Goal: Information Seeking & Learning: Learn about a topic

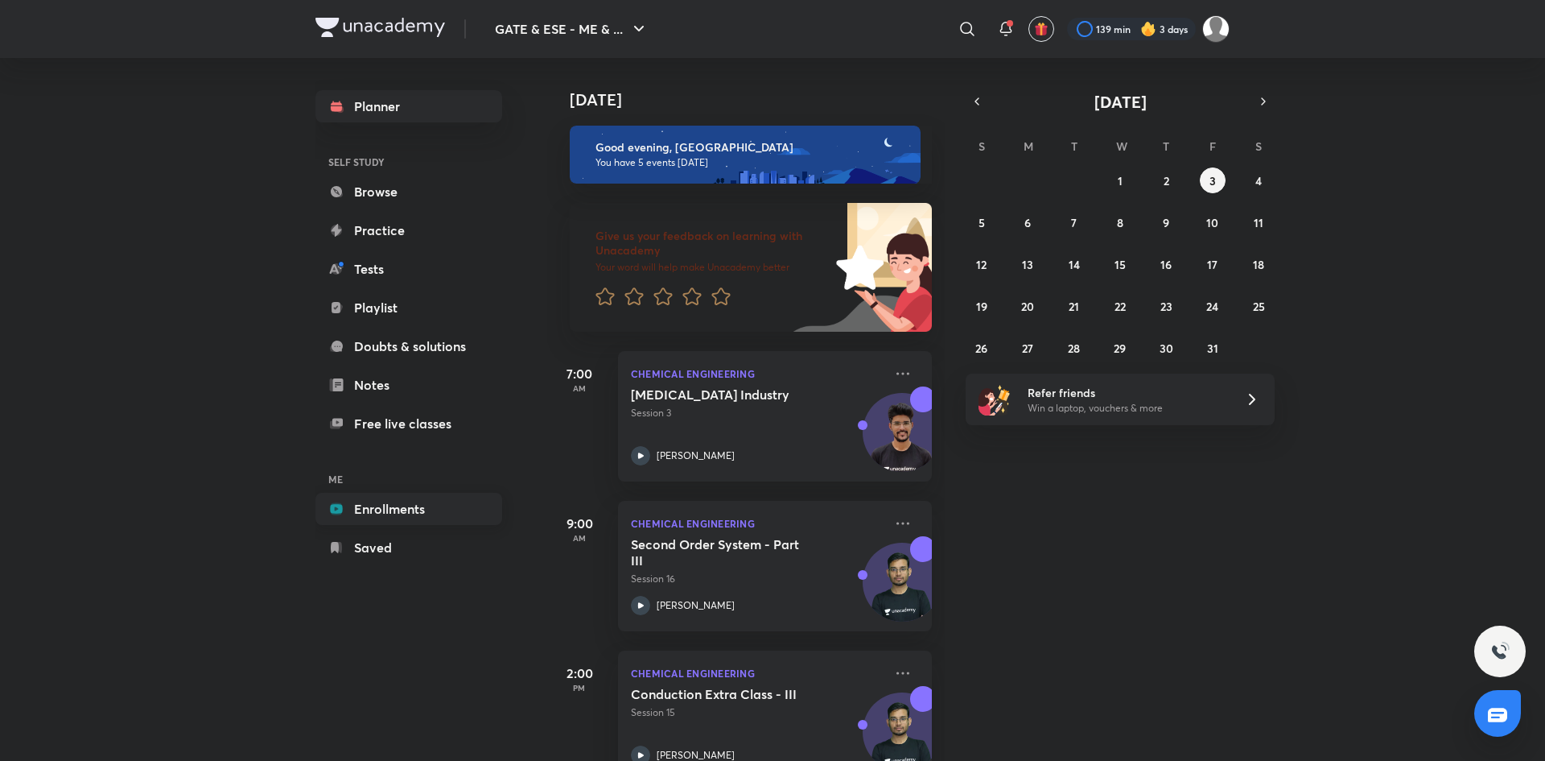
click at [402, 504] on link "Enrollments" at bounding box center [409, 509] width 187 height 32
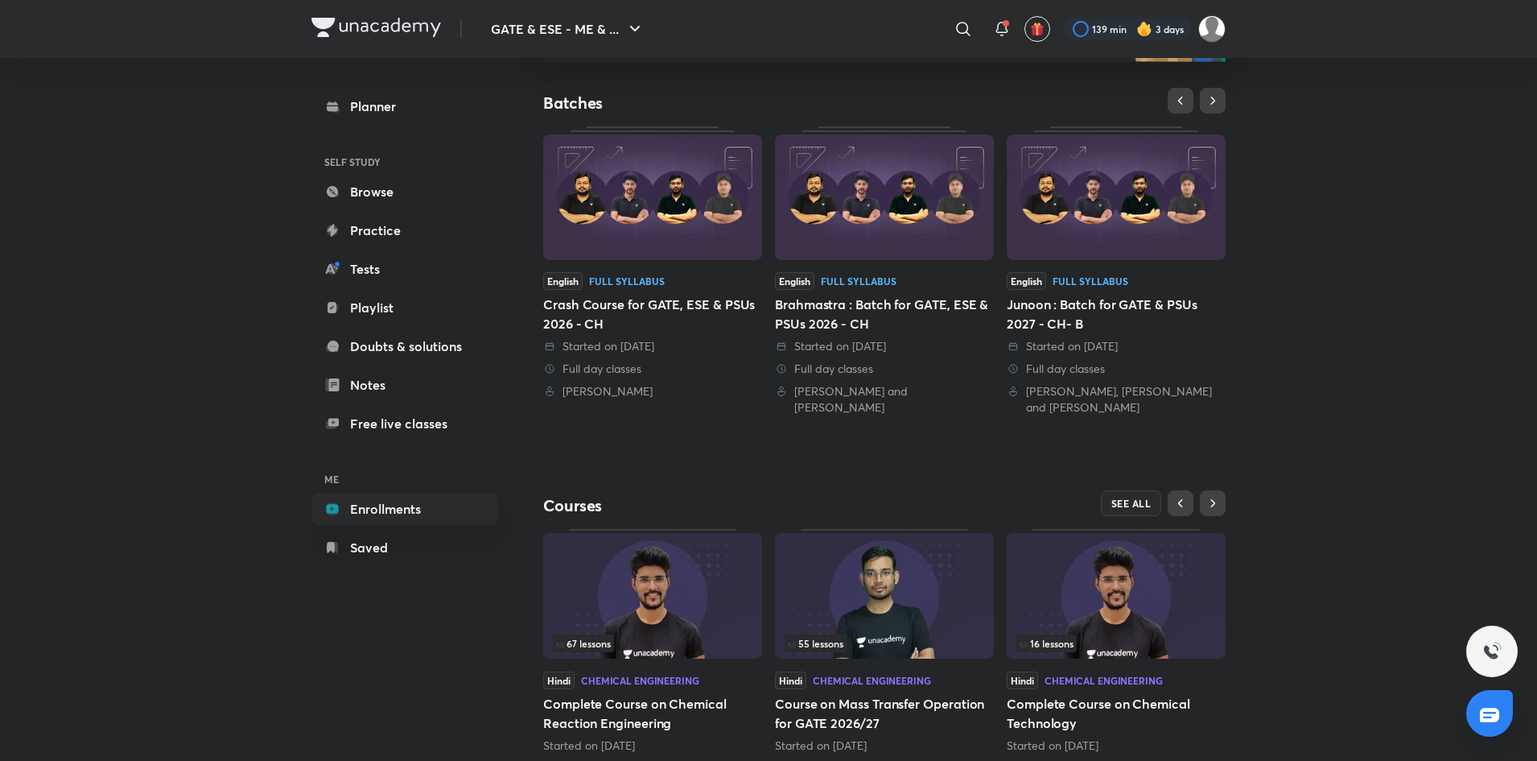
scroll to position [347, 0]
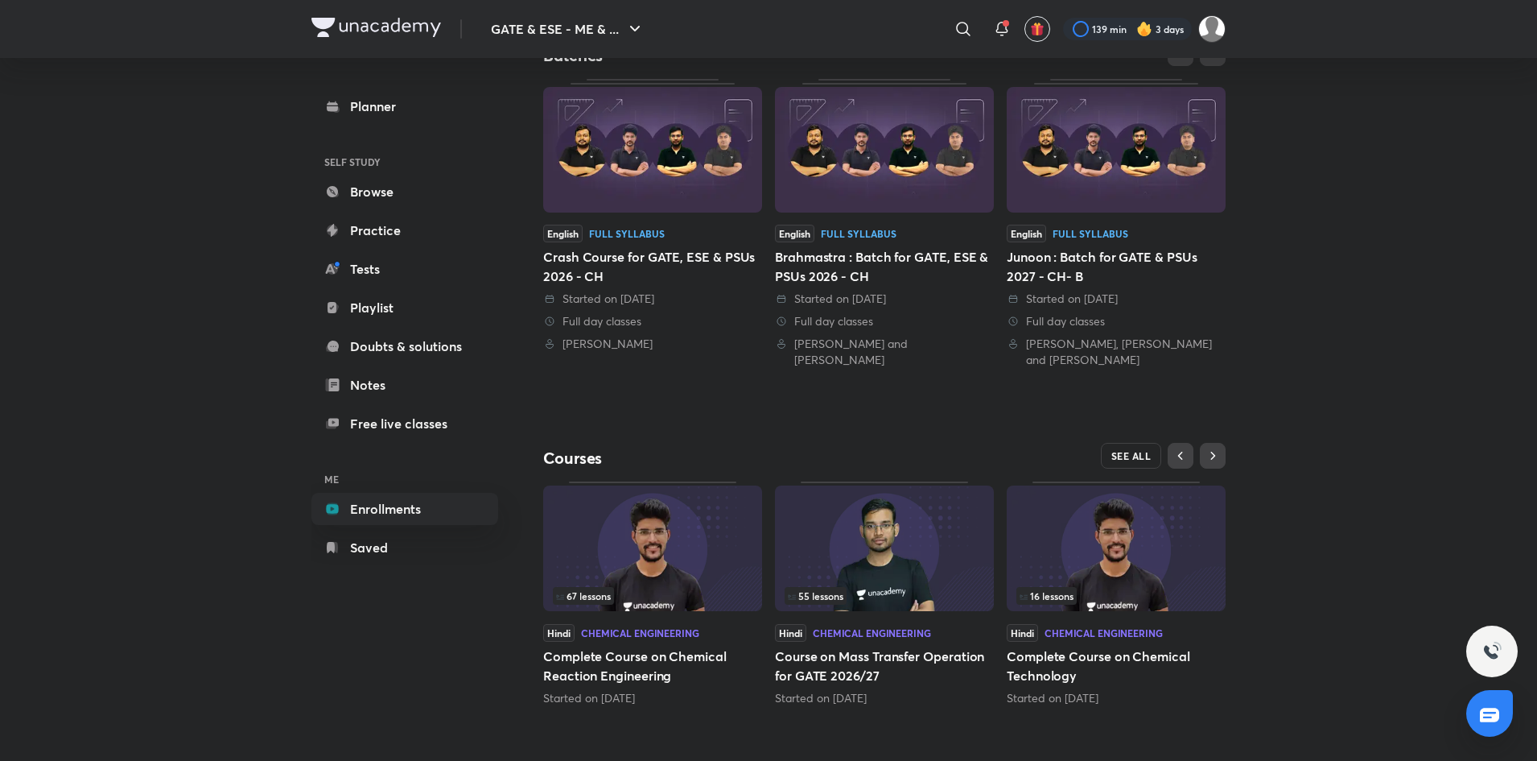
click at [1137, 452] on span "SEE ALL" at bounding box center [1132, 455] width 40 height 11
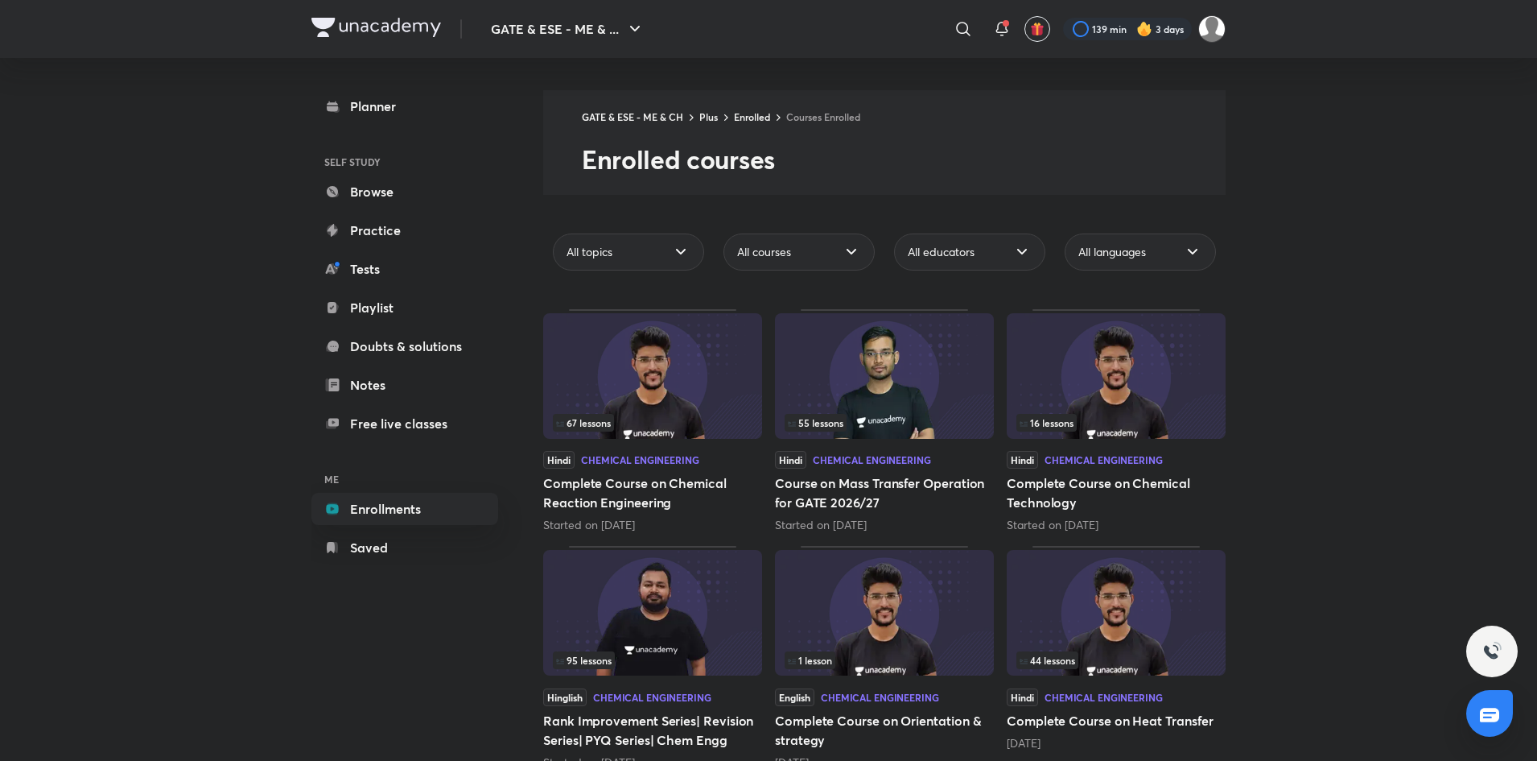
scroll to position [513, 0]
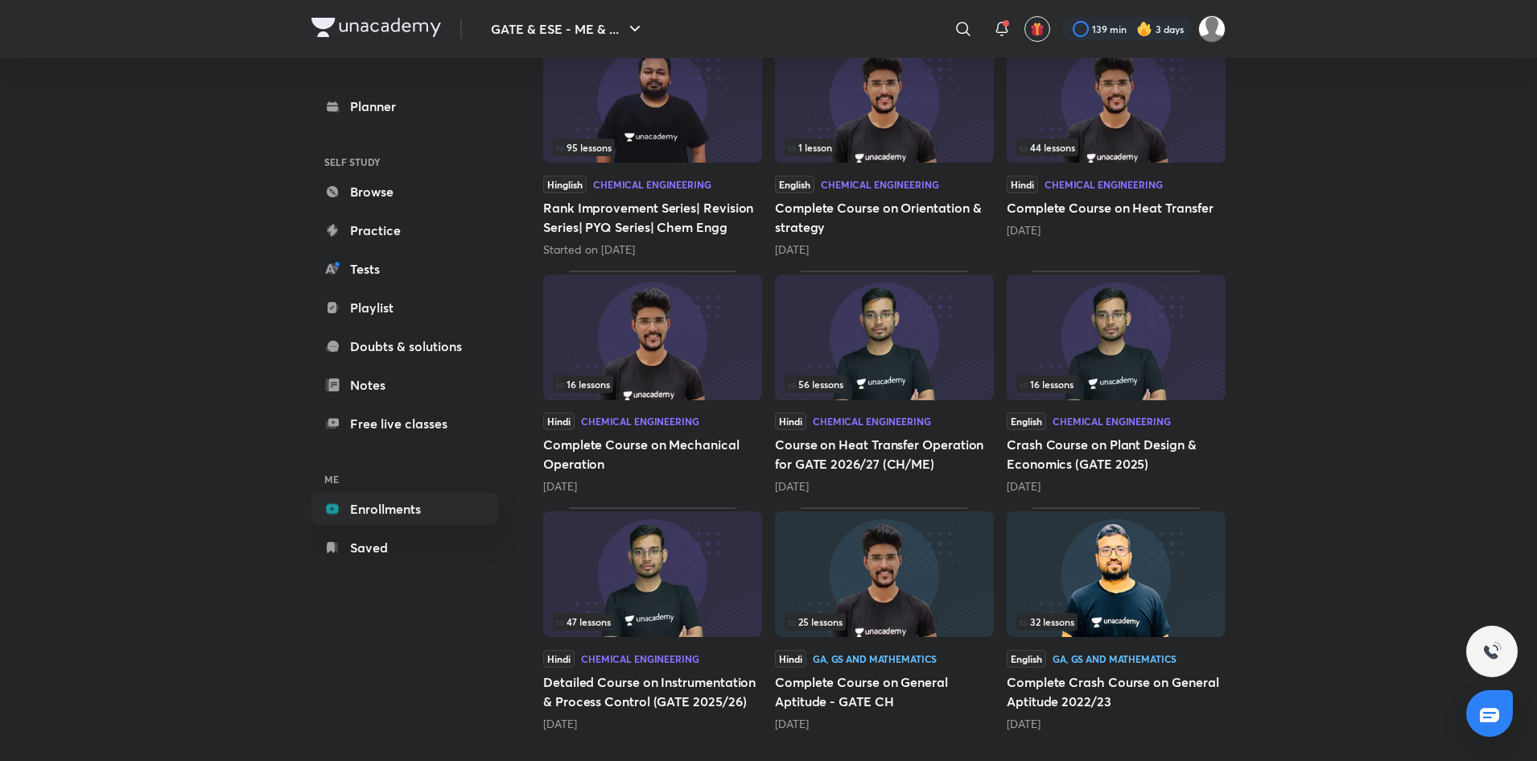
click at [644, 352] on img at bounding box center [652, 337] width 219 height 126
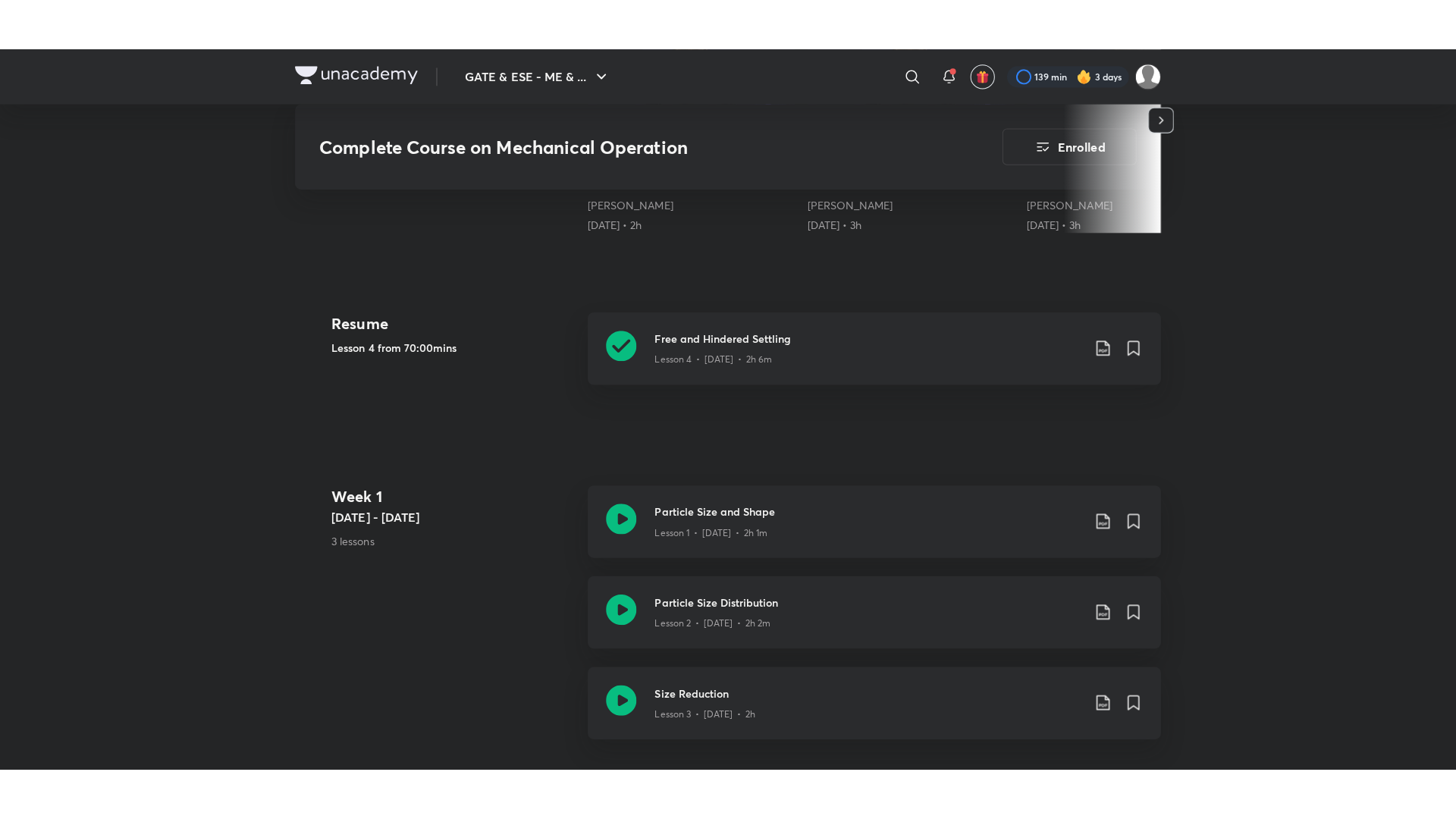
scroll to position [609, 0]
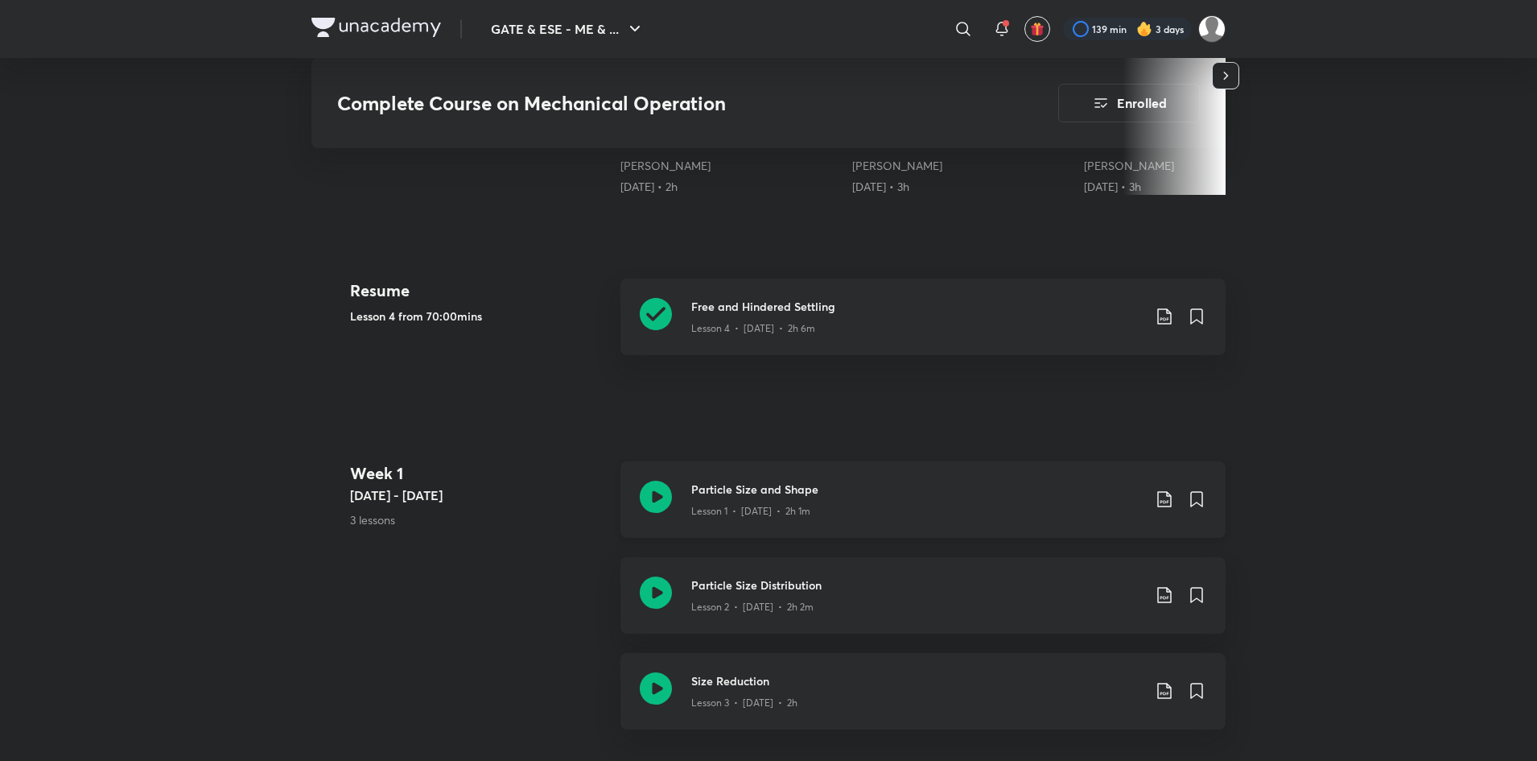
click at [905, 481] on h3 "Particle Size and Shape" at bounding box center [916, 489] width 451 height 17
